Goal: Find specific page/section: Find specific page/section

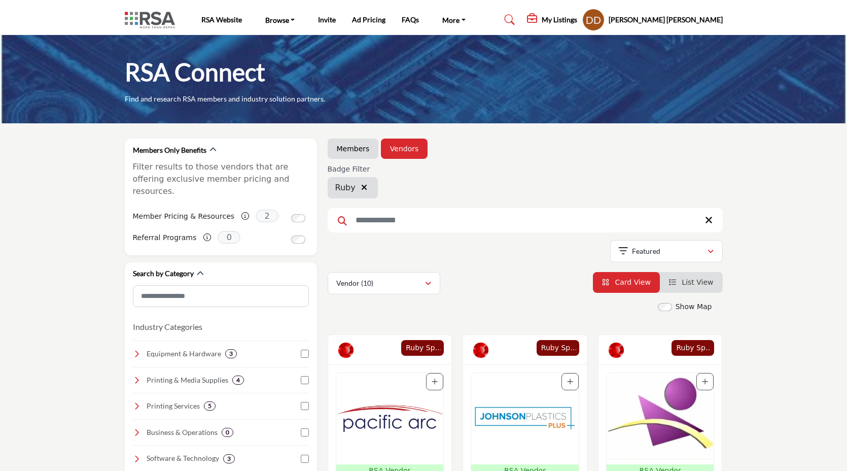
scroll to position [157, 0]
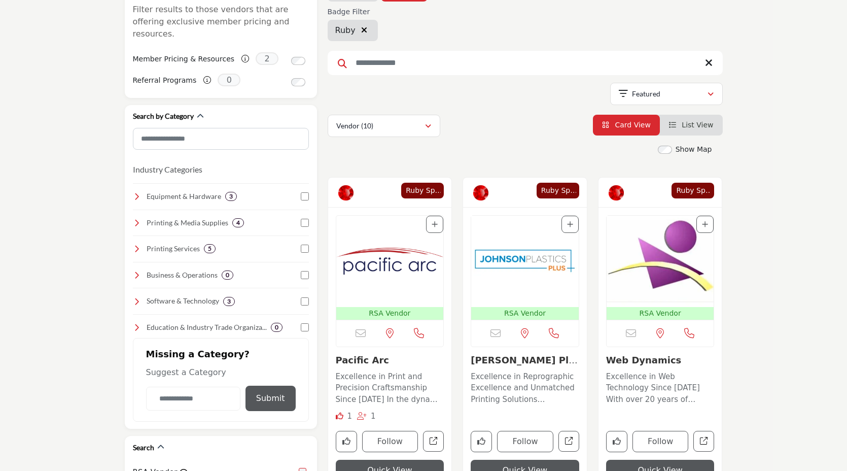
click at [423, 195] on span "Ruby Sponsor" at bounding box center [422, 190] width 37 height 11
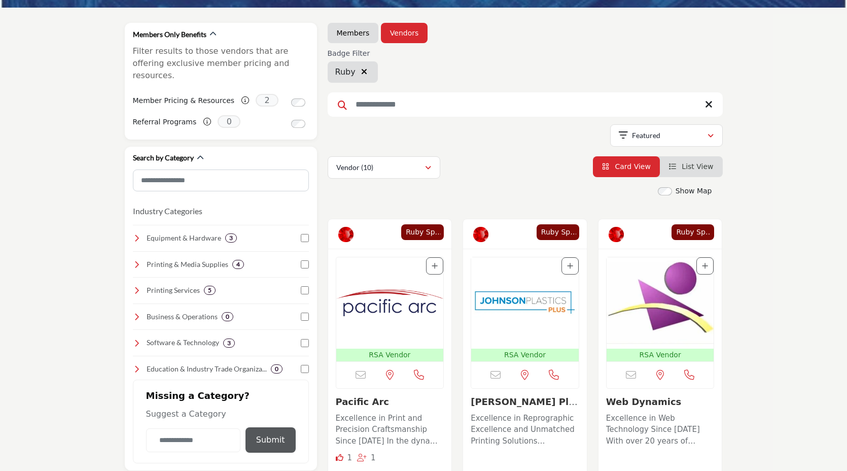
scroll to position [123, 0]
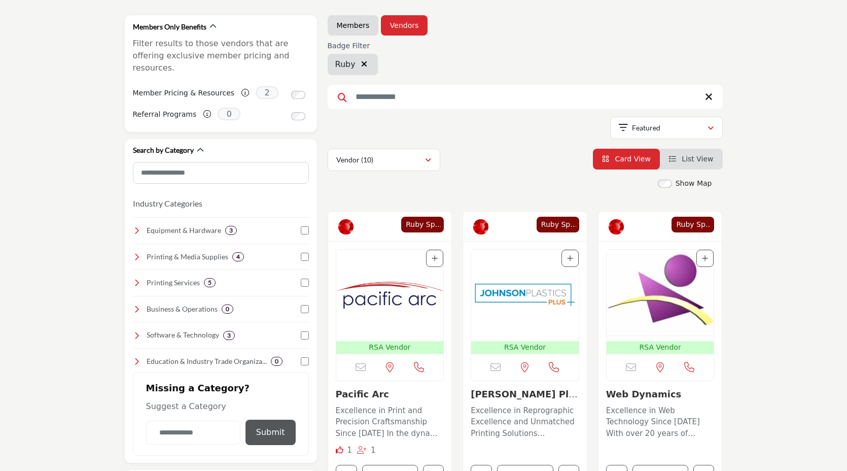
click at [501, 168] on div "Vendor (10) Vendor (10) Products (0)" at bounding box center [525, 160] width 395 height 22
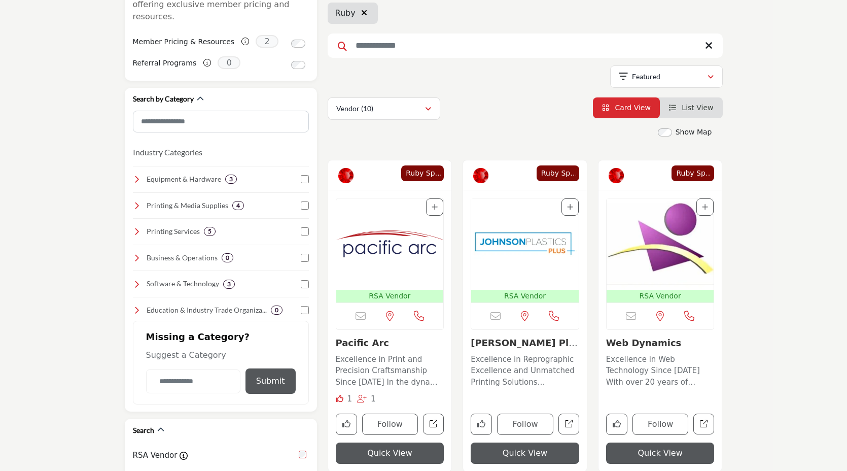
scroll to position [0, 0]
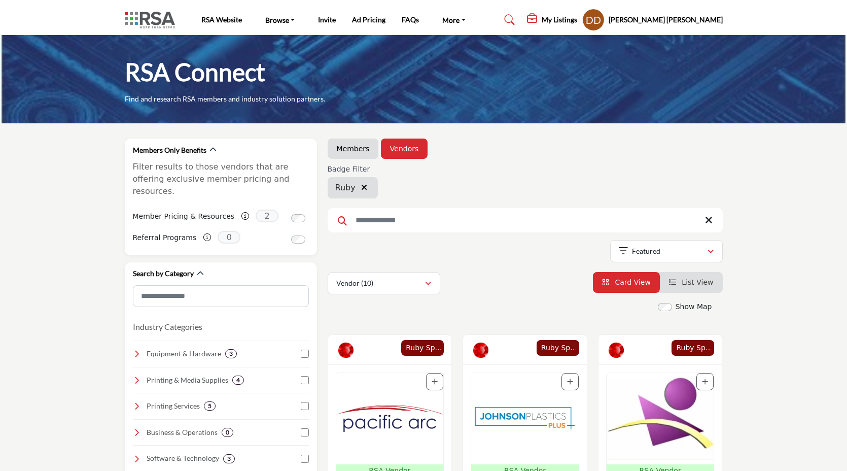
click at [361, 187] on icon "button" at bounding box center [364, 187] width 6 height 8
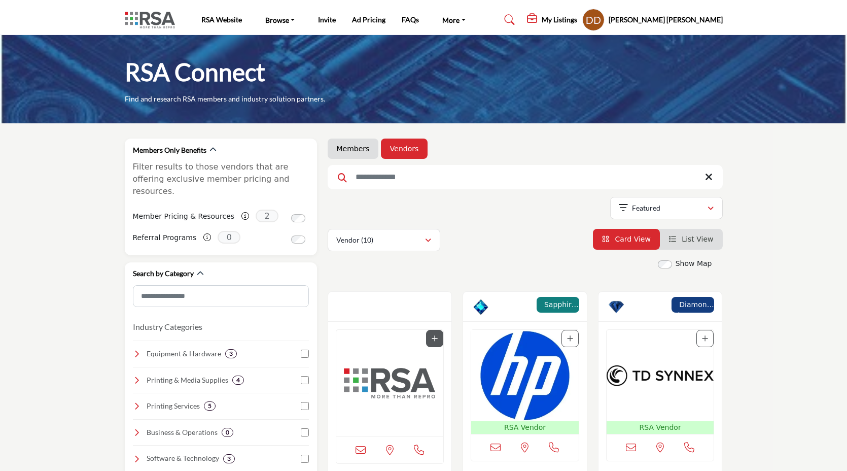
click at [346, 149] on link "Members" at bounding box center [353, 149] width 33 height 10
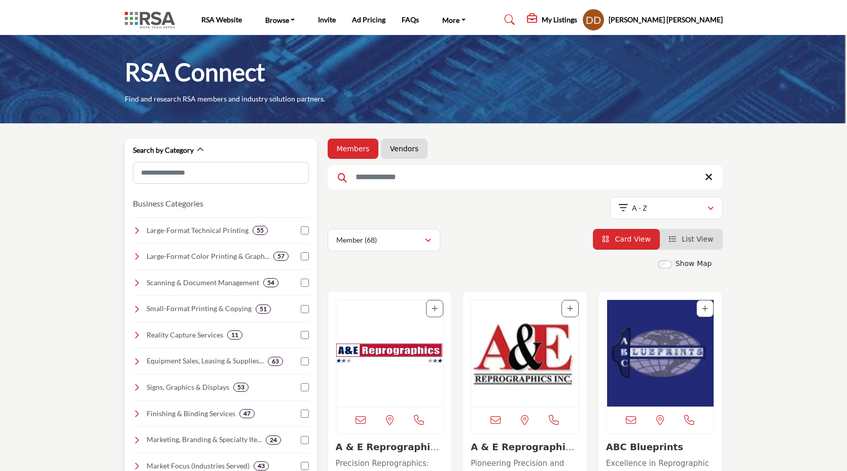
scroll to position [379, 0]
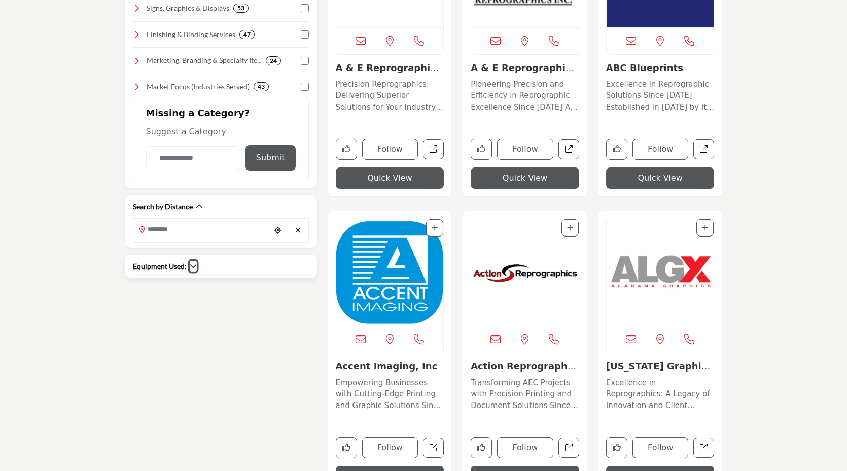
click at [190, 263] on icon "button" at bounding box center [193, 265] width 7 height 7
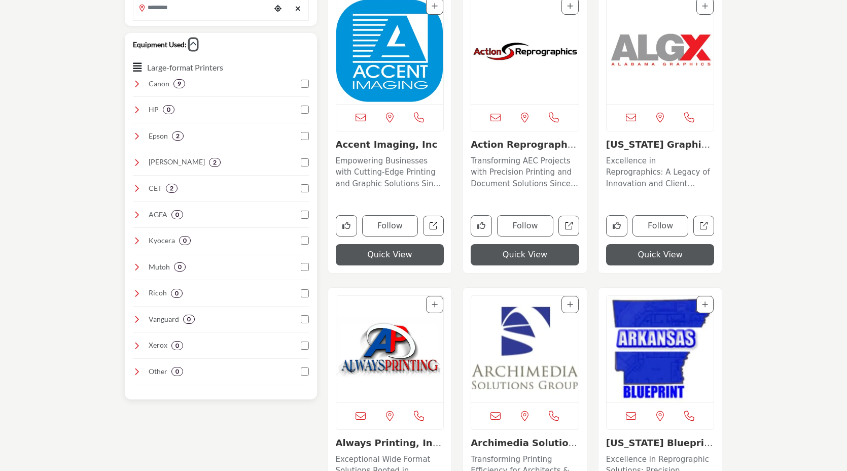
scroll to position [558, 0]
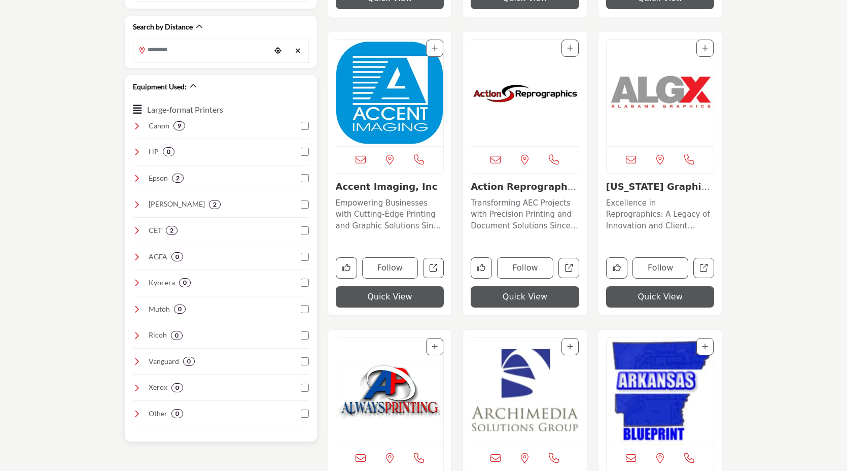
click at [136, 259] on icon at bounding box center [137, 257] width 8 height 8
click at [139, 123] on icon at bounding box center [137, 126] width 8 height 8
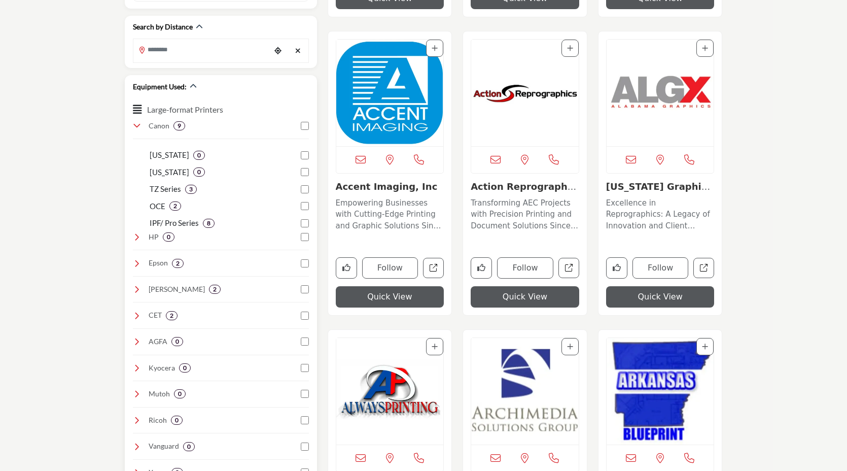
click at [138, 125] on icon at bounding box center [137, 126] width 8 height 8
